Goal: Task Accomplishment & Management: Use online tool/utility

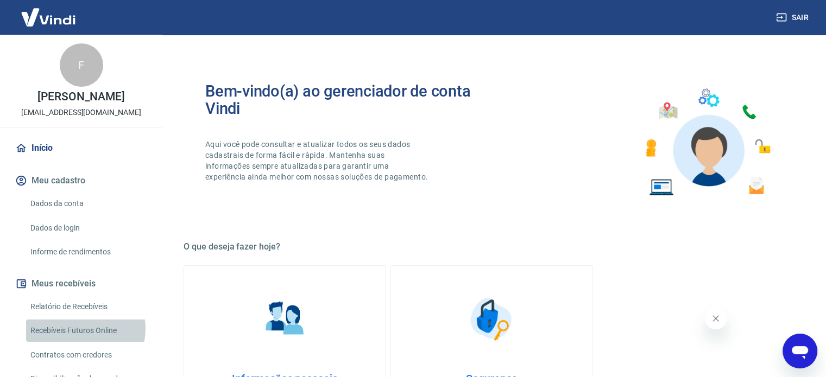
click at [84, 339] on link "Recebíveis Futuros Online" at bounding box center [87, 331] width 123 height 22
